Goal: Task Accomplishment & Management: Complete application form

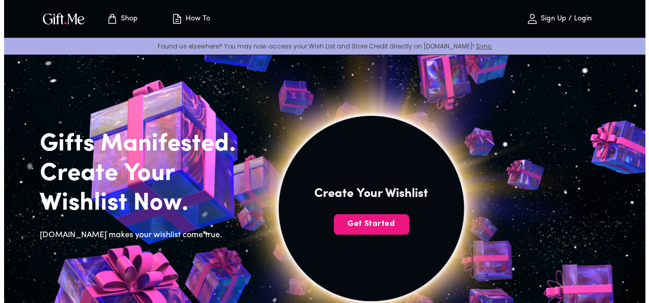
scroll to position [13, 0]
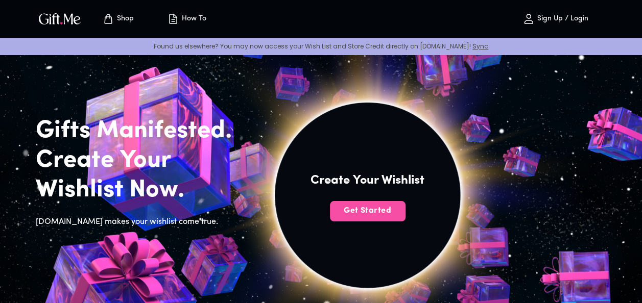
click at [371, 211] on span "Get Started" at bounding box center [368, 210] width 76 height 11
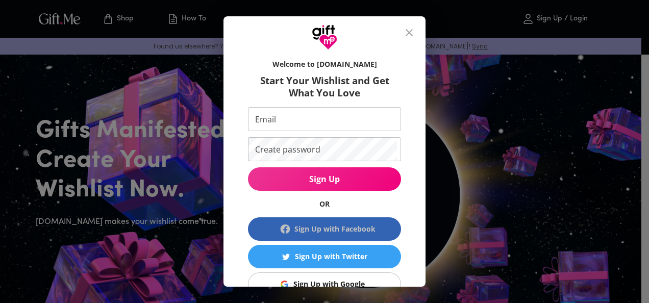
click at [363, 224] on div "Sign Up with Facebook" at bounding box center [335, 229] width 81 height 11
click at [319, 229] on div "Sign Up with Facebook" at bounding box center [335, 229] width 81 height 11
click at [312, 232] on div "Sign Up with Facebook" at bounding box center [335, 229] width 81 height 11
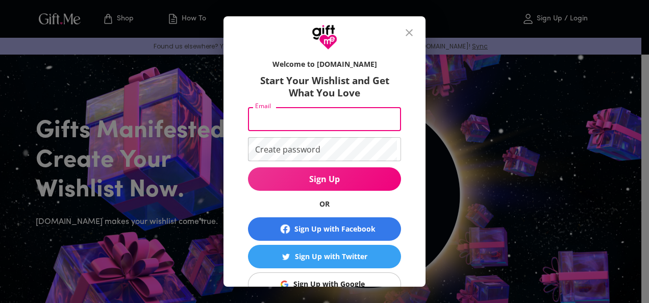
click at [294, 123] on input "Email" at bounding box center [322, 119] width 149 height 24
type input "bebangvera2424@gmail.com"
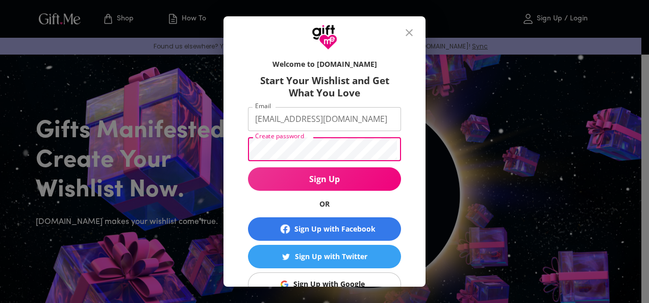
click at [330, 182] on span "Sign Up" at bounding box center [324, 179] width 153 height 11
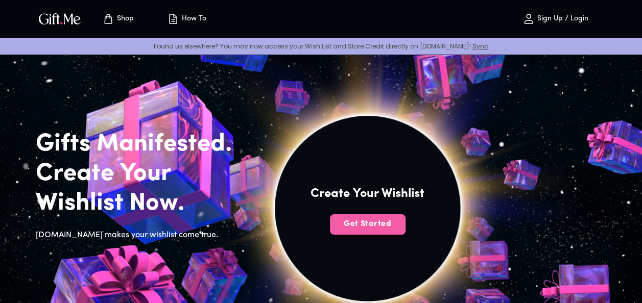
click at [357, 217] on button "Get Started" at bounding box center [368, 224] width 76 height 20
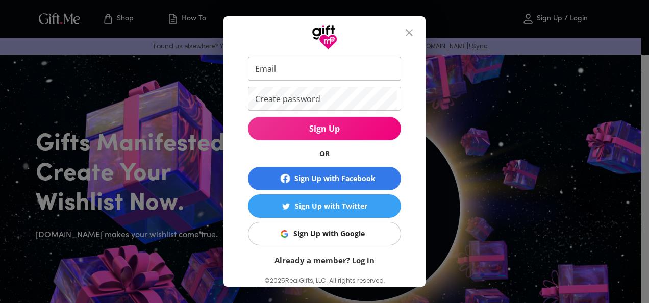
scroll to position [62, 0]
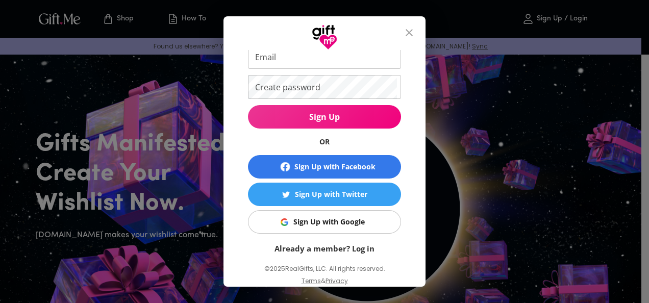
click at [351, 216] on div "Sign Up with Google" at bounding box center [329, 221] width 71 height 11
